Goal: Task Accomplishment & Management: Complete application form

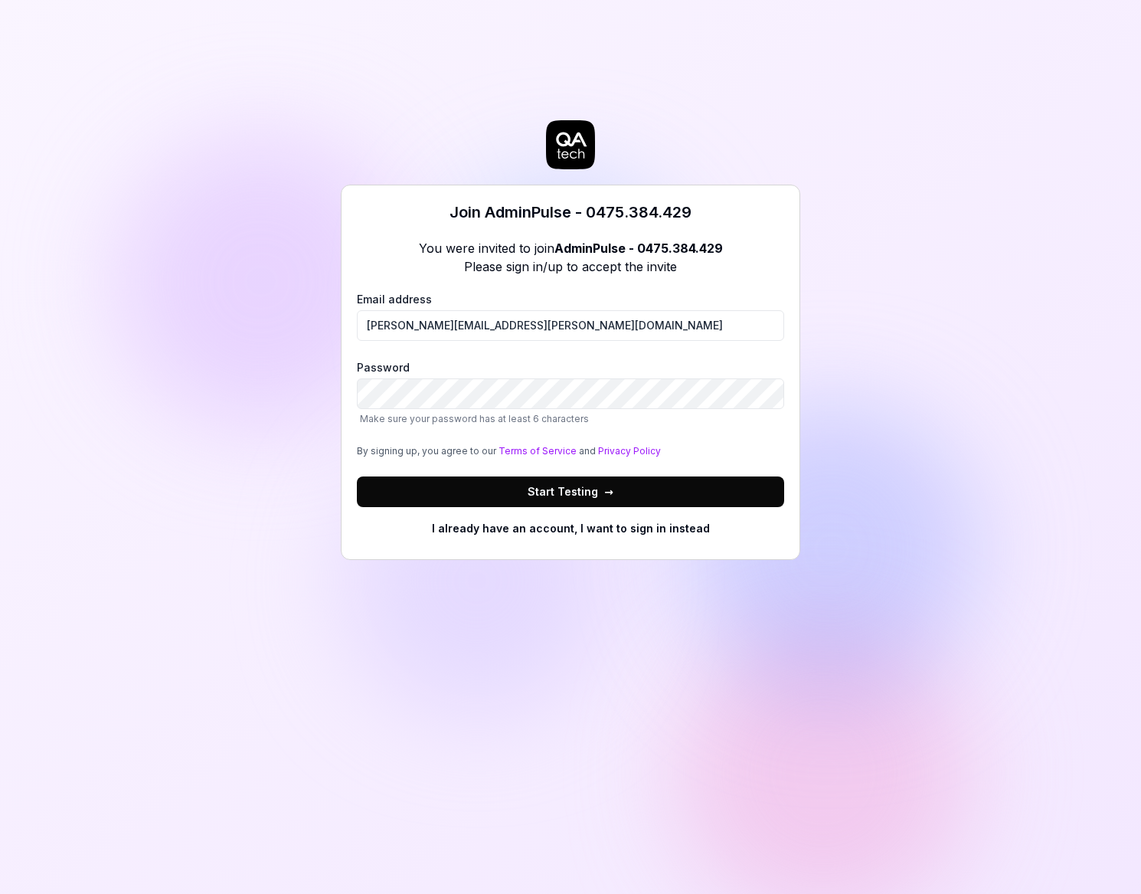
click at [256, 544] on div "Join AdminPulse - 0475.384.429 You were invited to join AdminPulse - 0475.384.4…" at bounding box center [570, 447] width 1141 height 894
click at [0, 893] on com-1password-button at bounding box center [0, 894] width 0 height 0
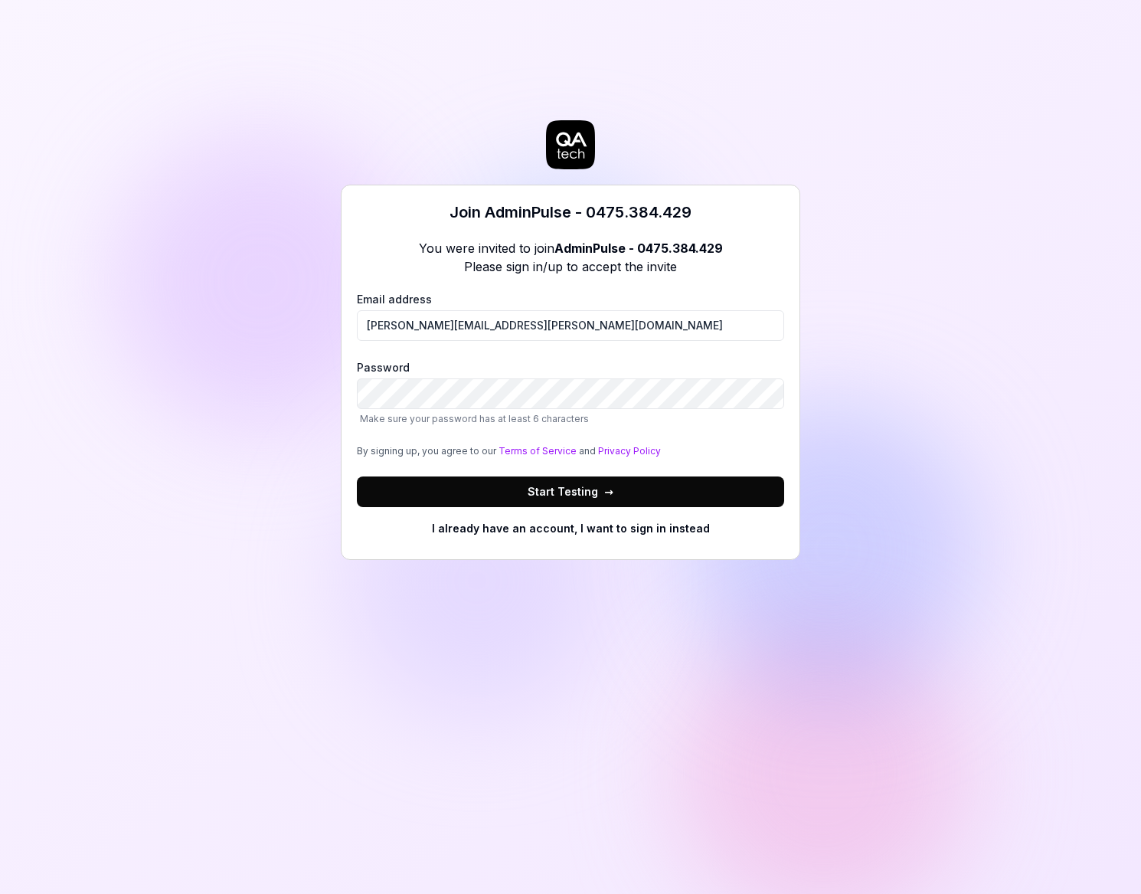
click at [536, 499] on button "Start Testing →" at bounding box center [570, 491] width 427 height 31
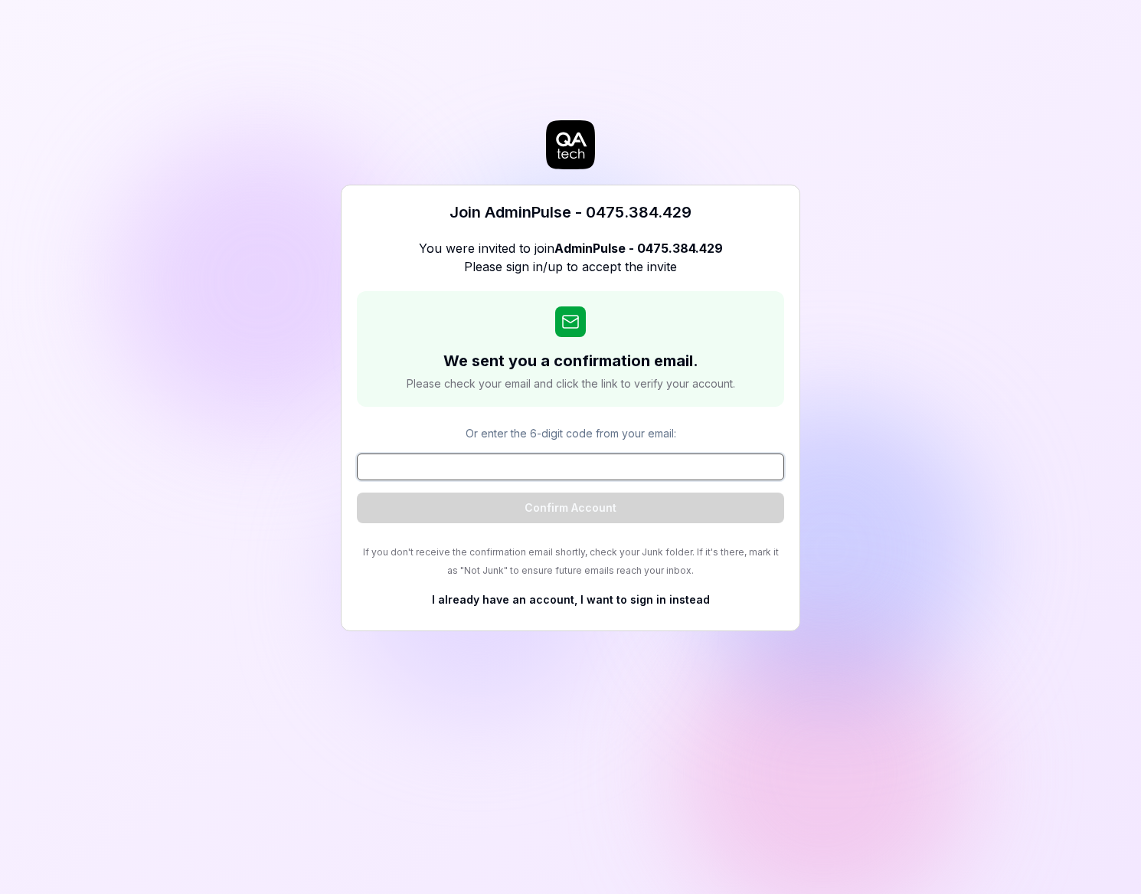
click at [582, 459] on input at bounding box center [570, 466] width 427 height 27
paste input "373173"
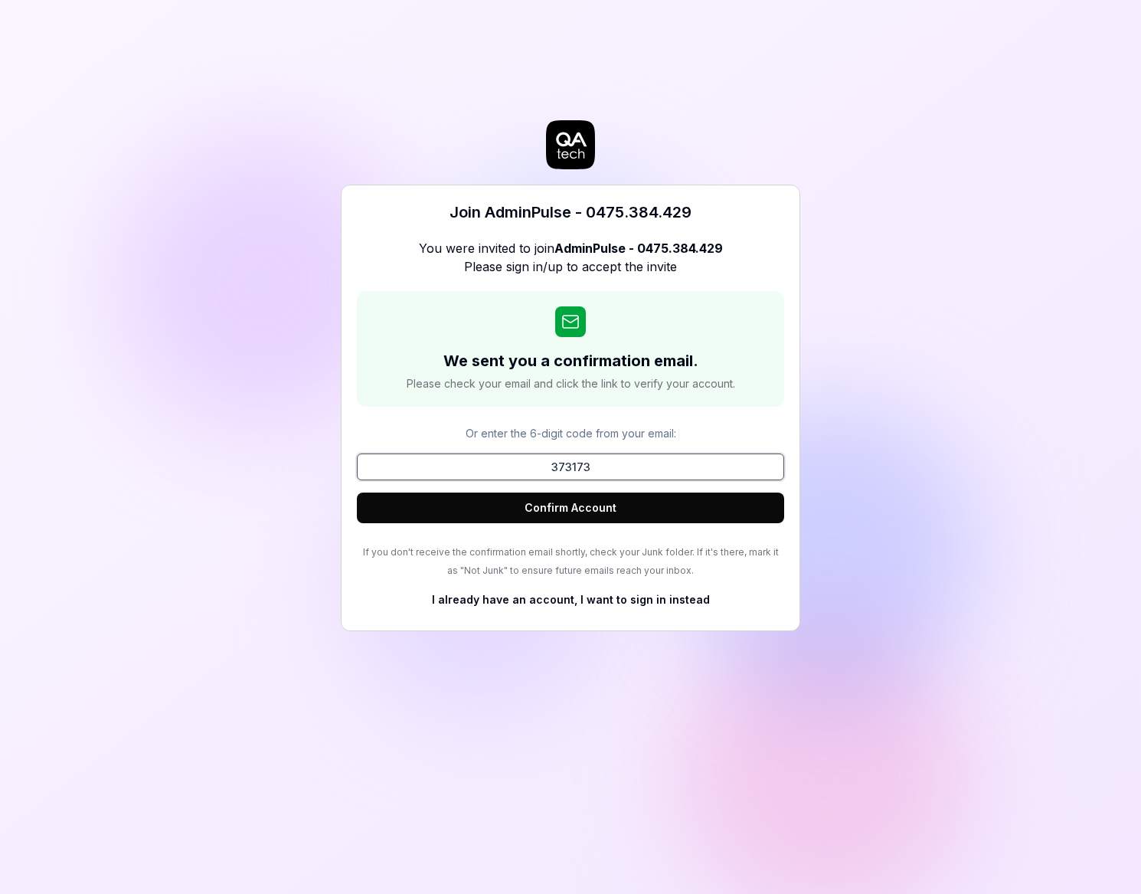
type input "373173"
click at [950, 455] on div "Join AdminPulse - 0475.384.429 You were invited to join AdminPulse - 0475.384.4…" at bounding box center [570, 447] width 1141 height 894
click at [605, 500] on button "Confirm Account" at bounding box center [570, 507] width 427 height 31
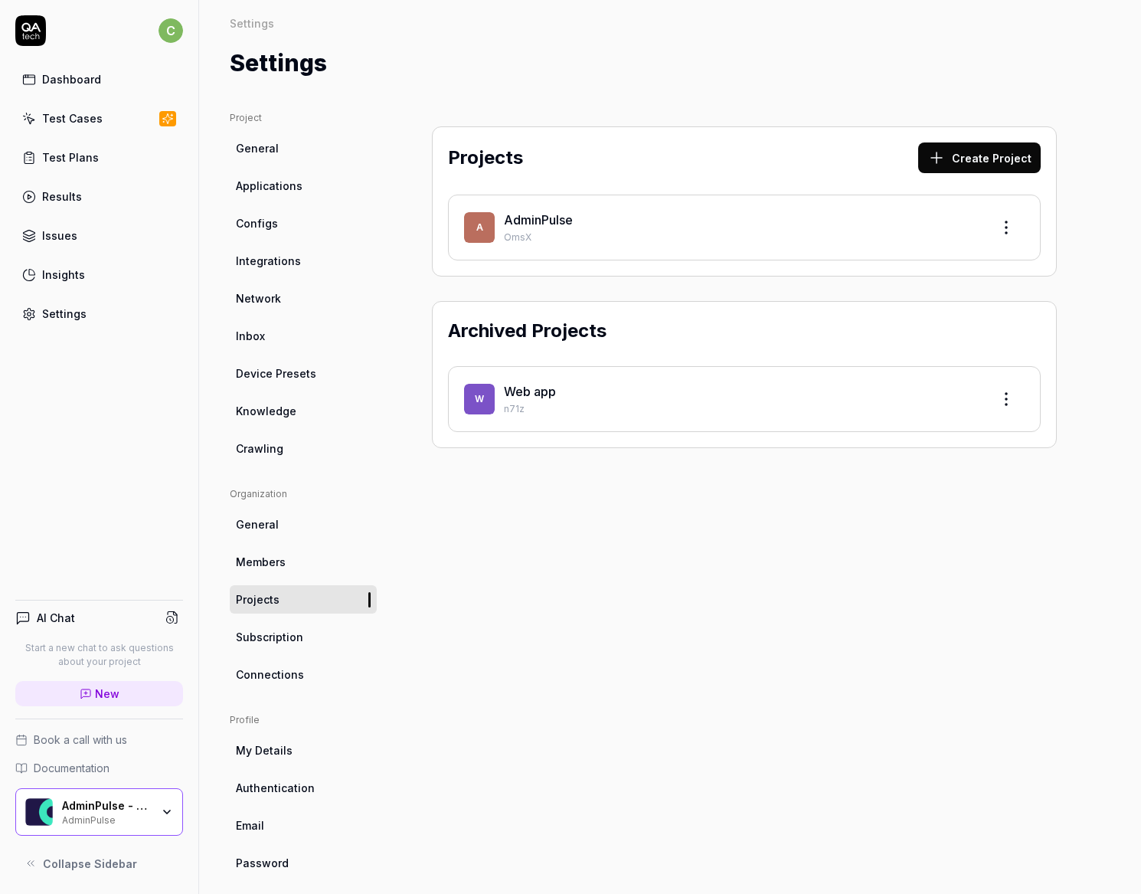
click at [271, 415] on span "Knowledge" at bounding box center [266, 411] width 60 height 16
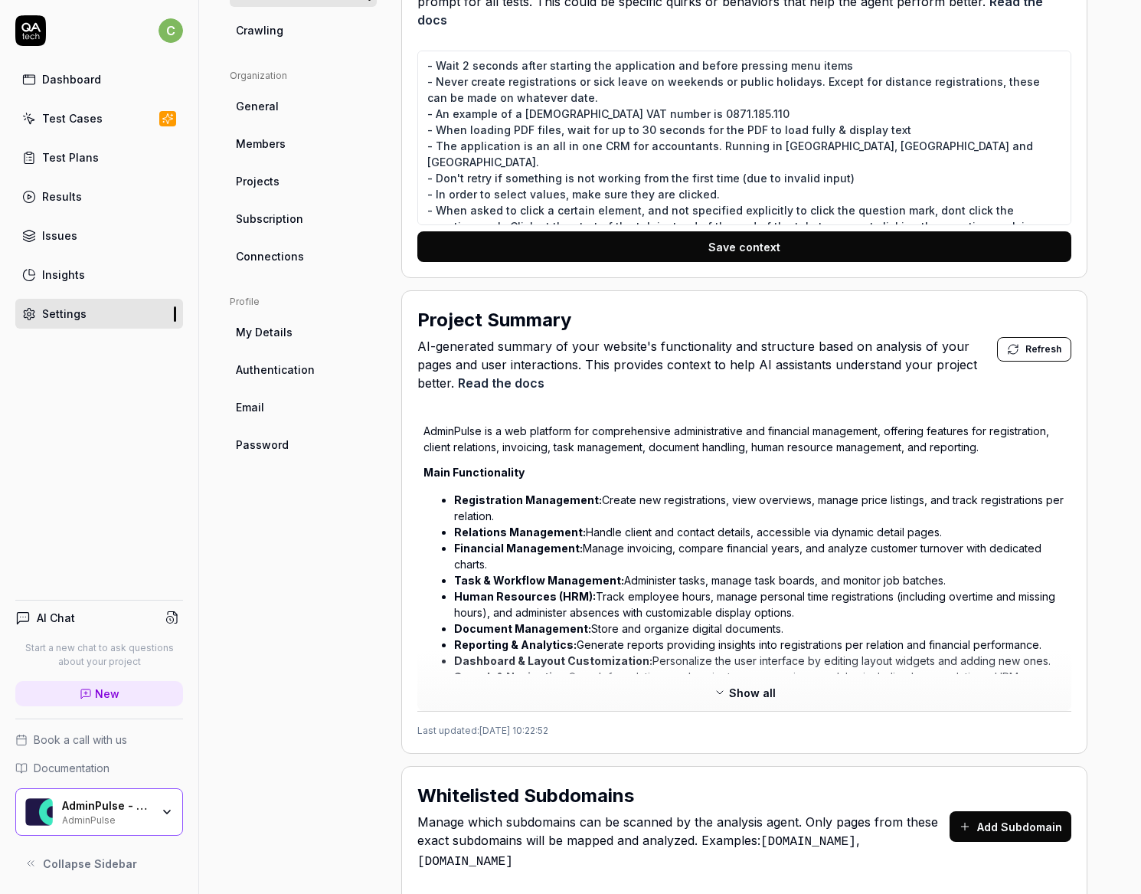
scroll to position [421, 0]
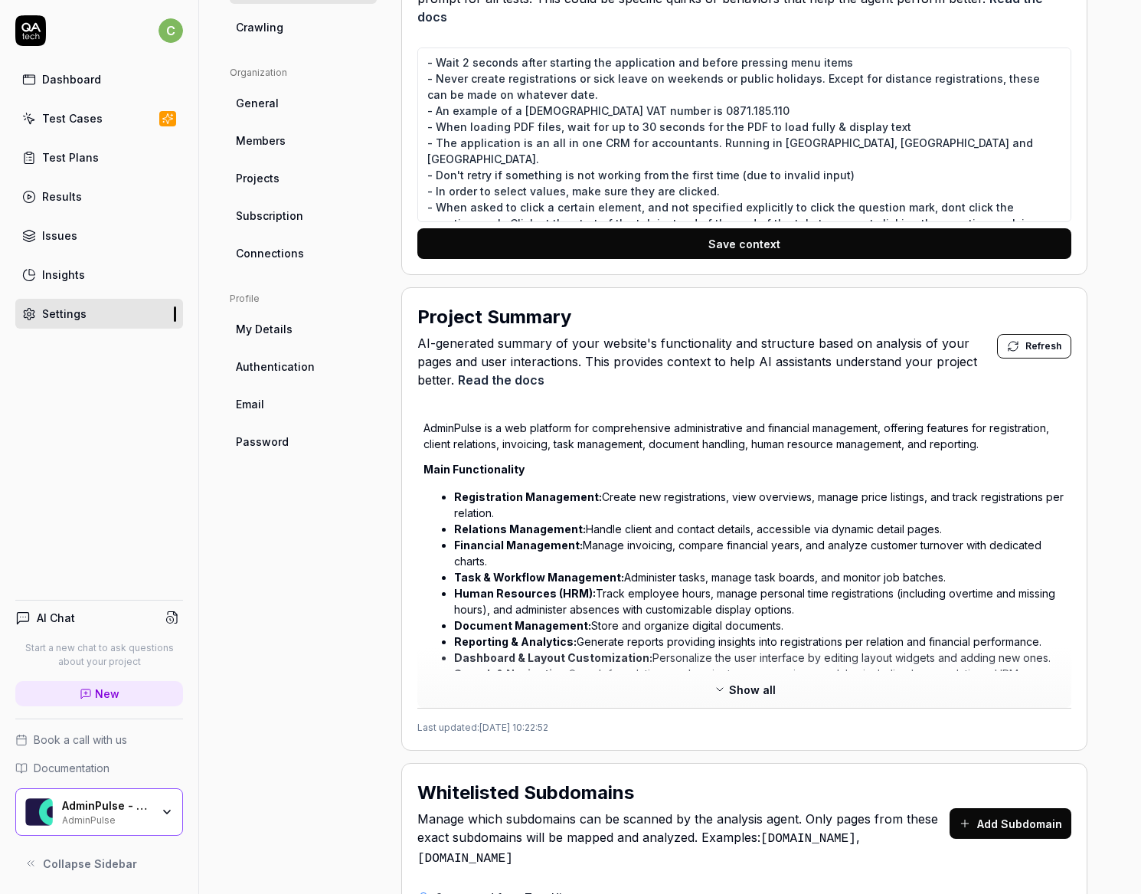
click at [749, 681] on span "Show all" at bounding box center [752, 689] width 47 height 16
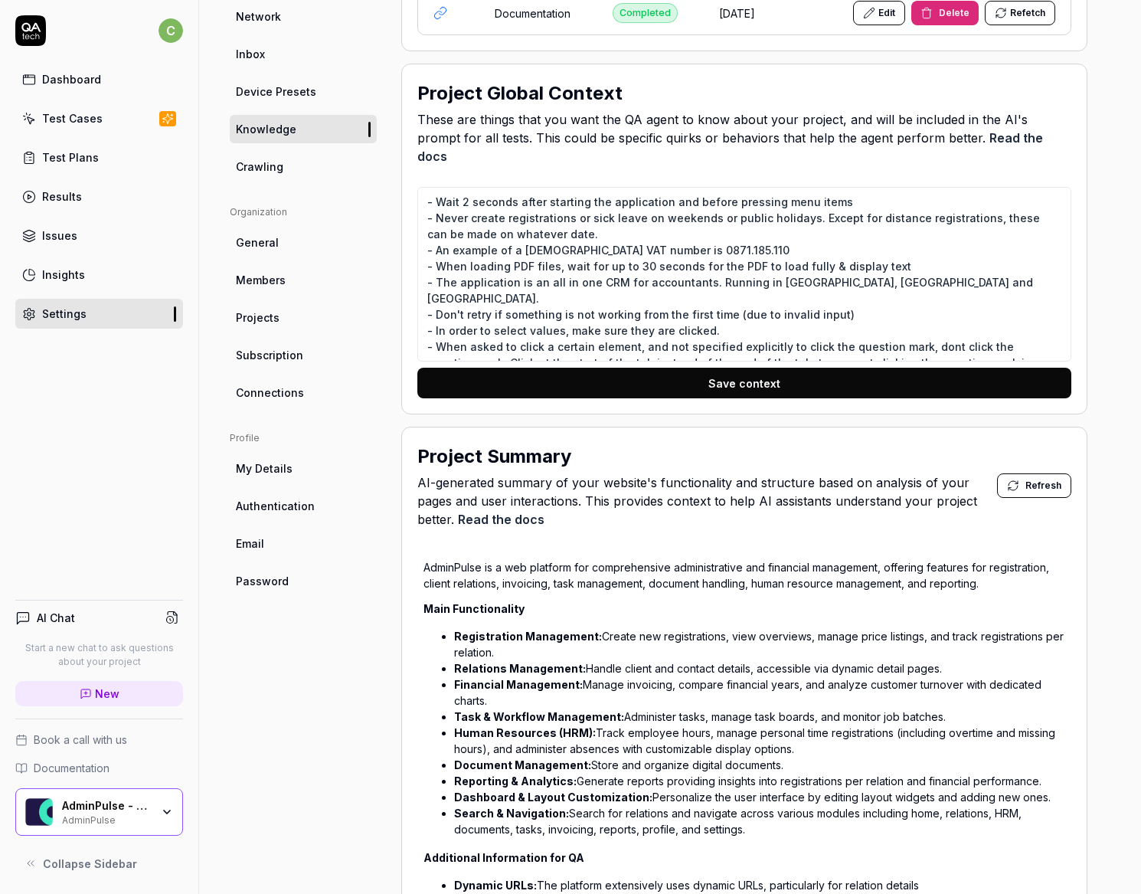
scroll to position [266, 0]
